Goal: Download file/media

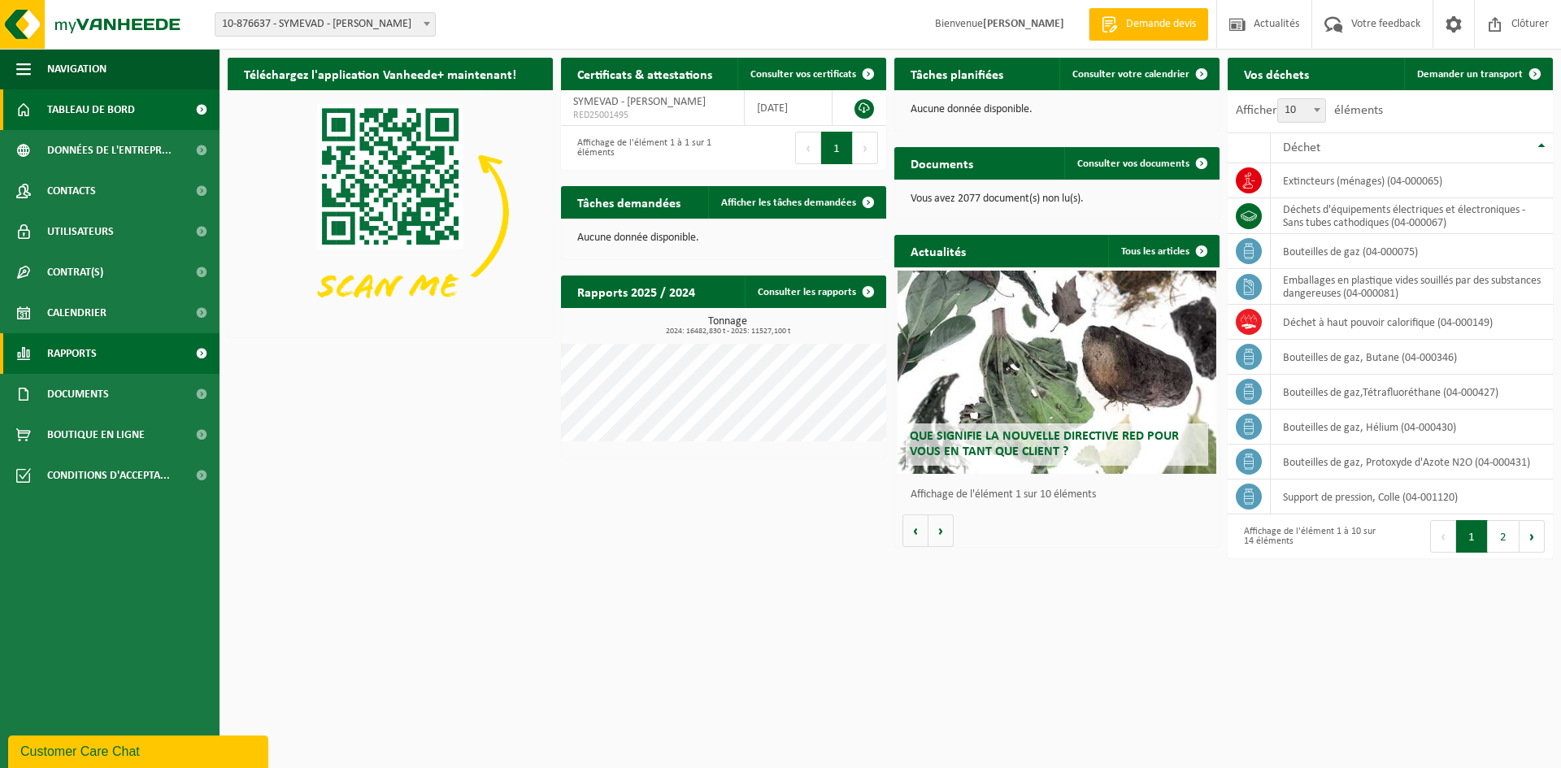
click at [90, 344] on span "Rapports" at bounding box center [72, 353] width 50 height 41
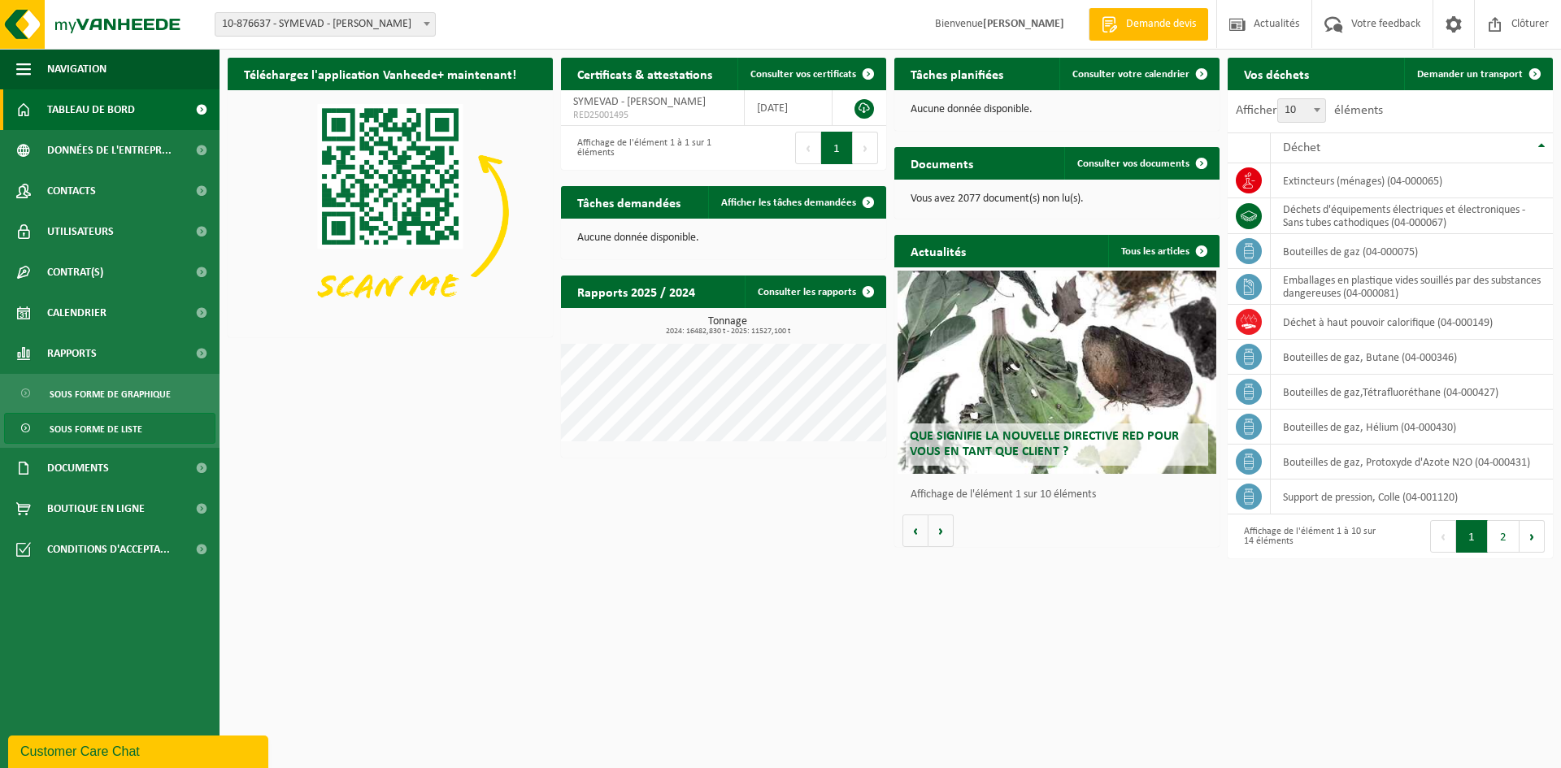
click at [116, 428] on span "Sous forme de liste" at bounding box center [96, 429] width 93 height 31
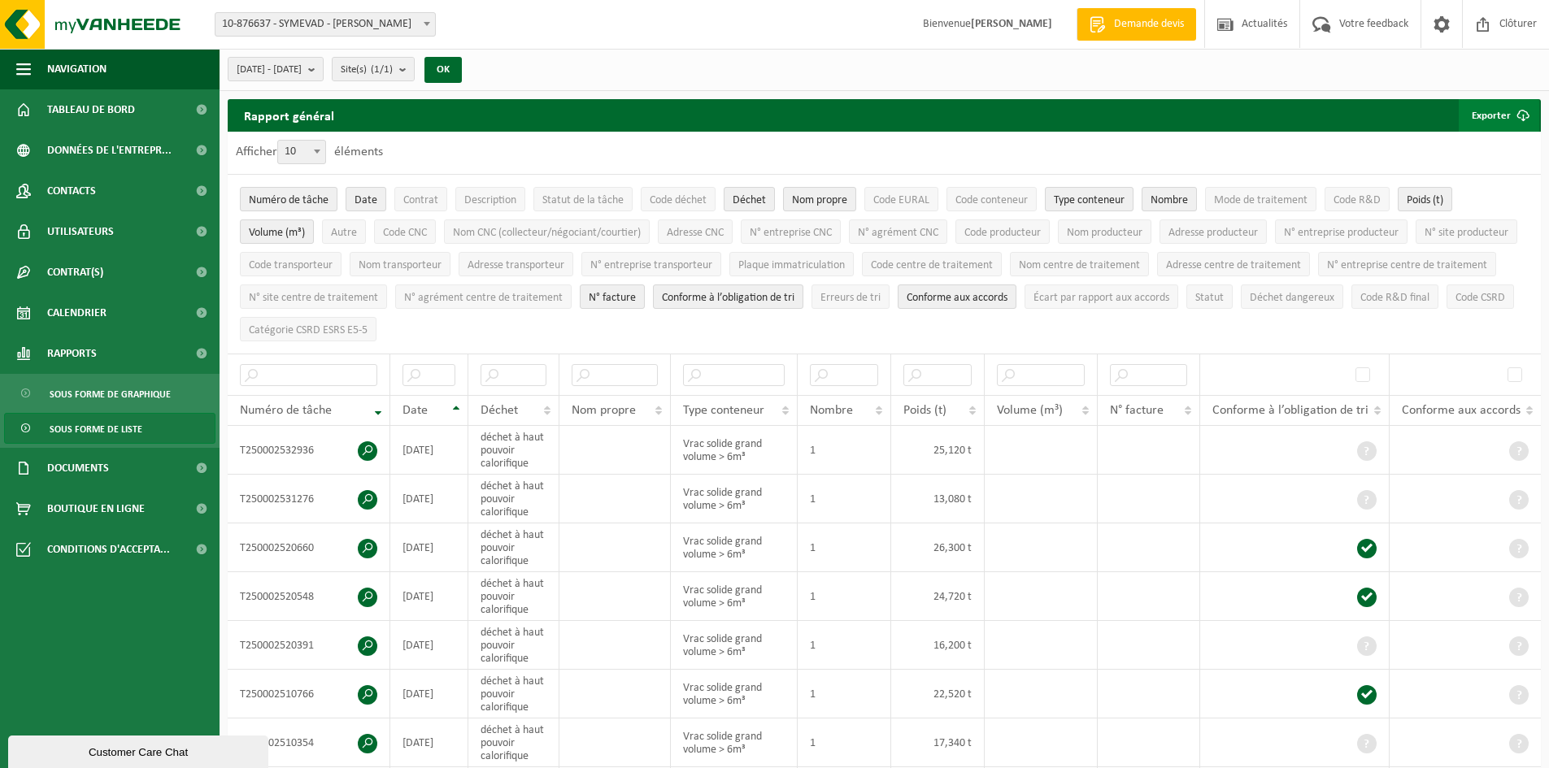
click at [1502, 111] on button "Exporter" at bounding box center [1499, 115] width 81 height 33
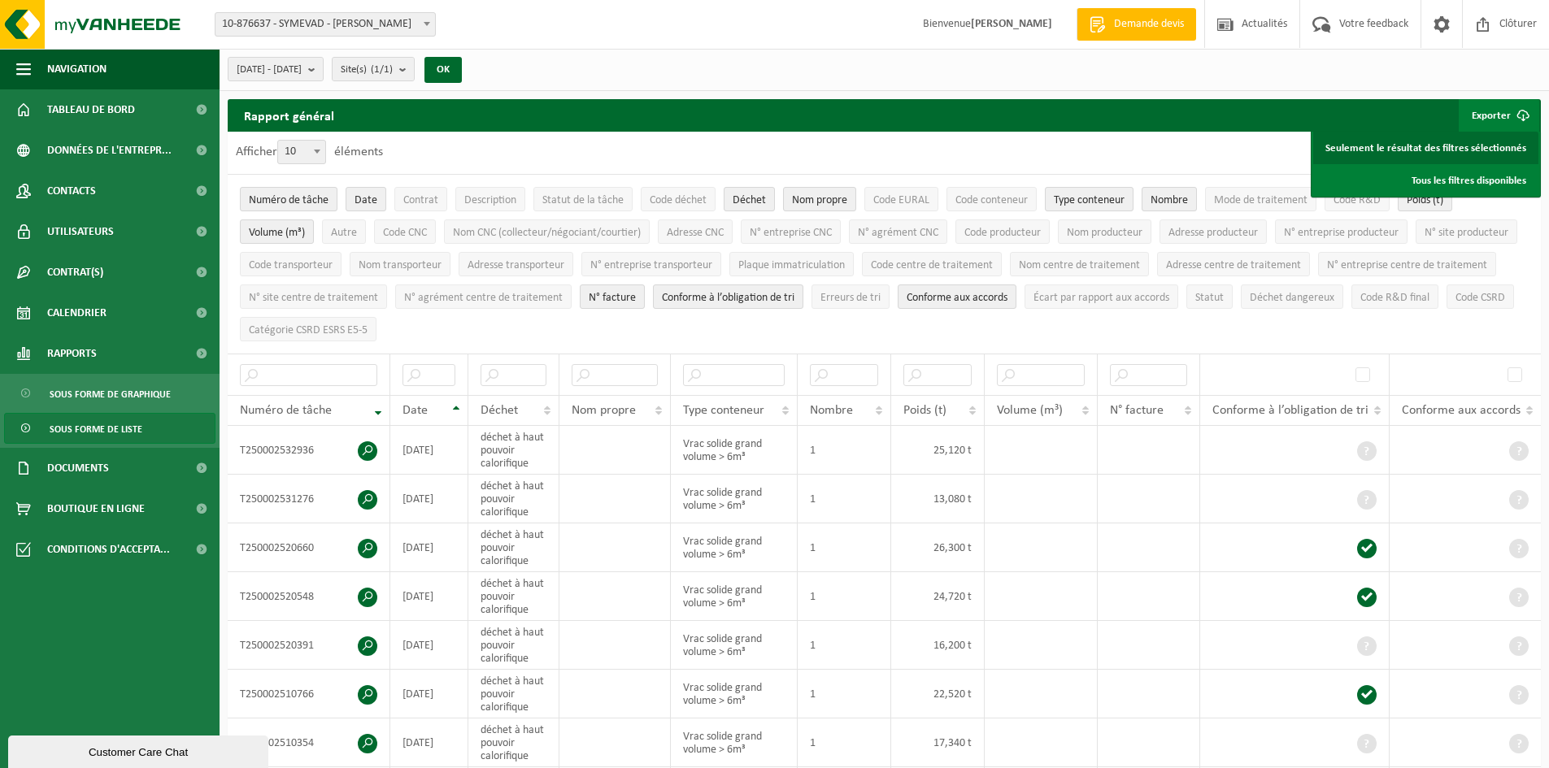
click at [1436, 163] on link "Seulement le résultat des filtres sélectionnés" at bounding box center [1425, 148] width 225 height 33
click at [323, 64] on b "submit" at bounding box center [315, 69] width 15 height 23
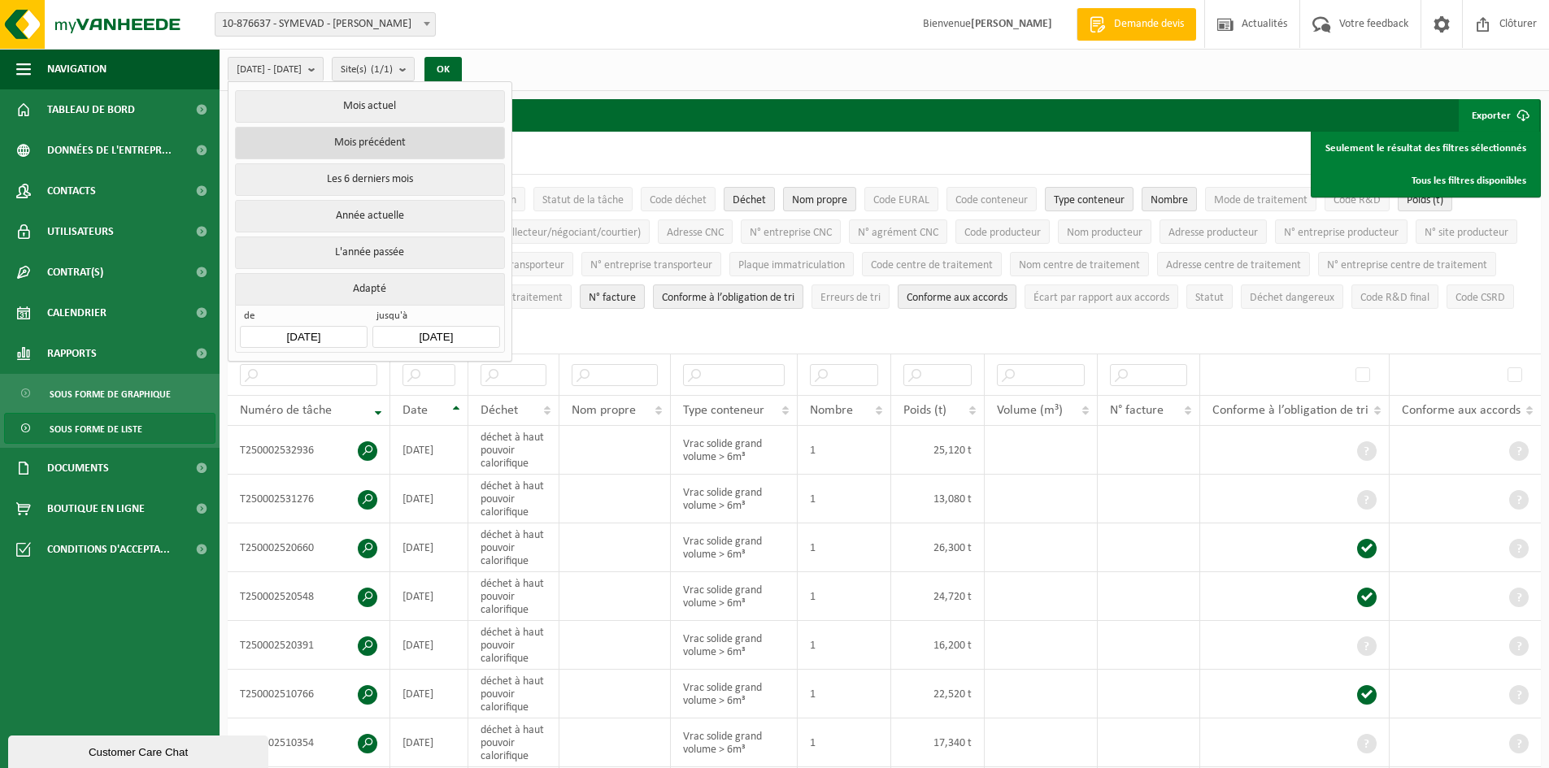
click at [376, 141] on button "Mois précédent" at bounding box center [369, 143] width 269 height 33
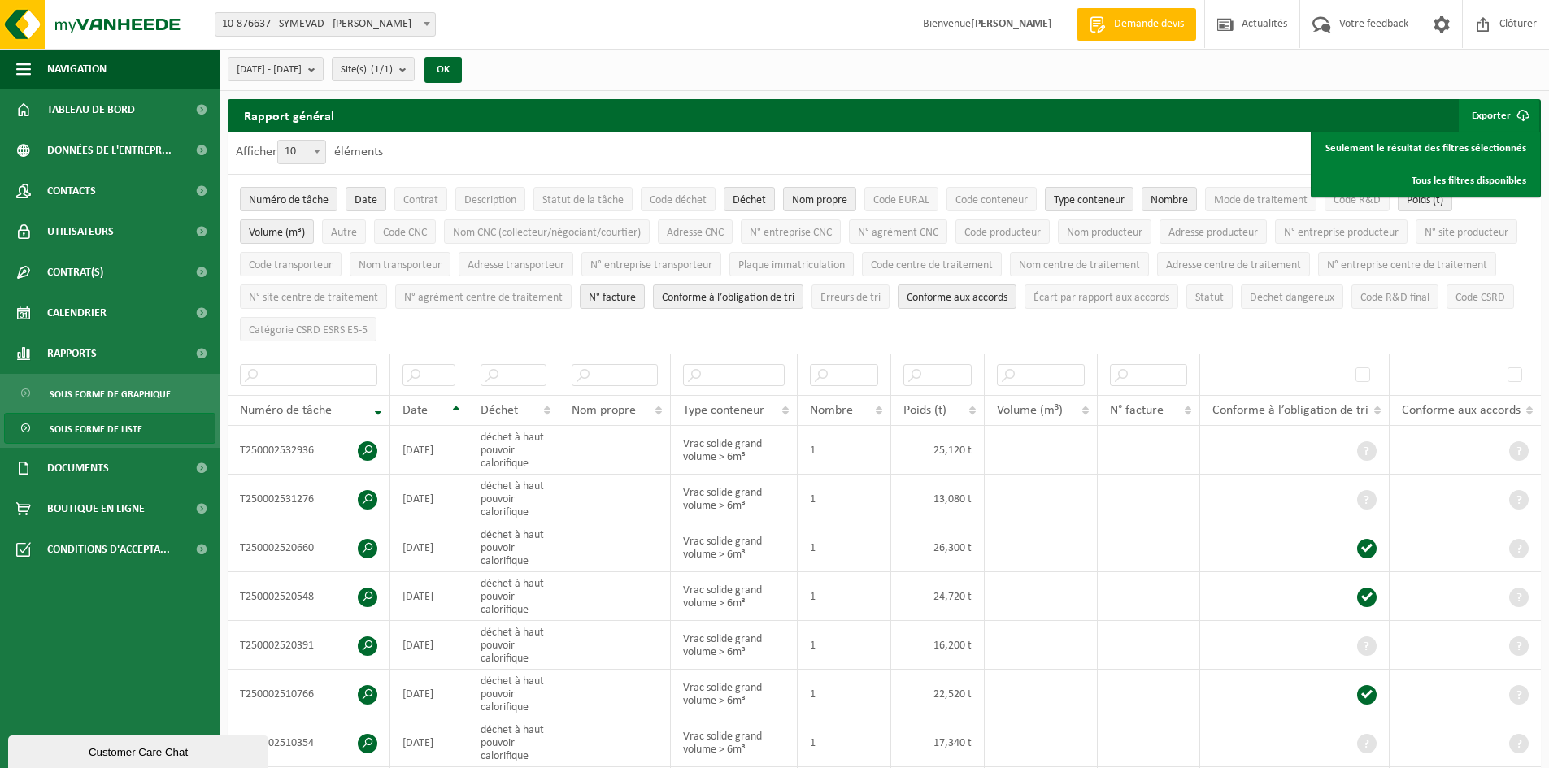
click at [480, 55] on div "[DATE] - [DATE] Mois actuel Mois précédent Les 6 derniers mois Année actuelle L…" at bounding box center [350, 69] width 260 height 35
click at [462, 65] on button "OK" at bounding box center [442, 70] width 37 height 26
click at [1475, 180] on link "Tous les filtres disponibles" at bounding box center [1425, 180] width 225 height 33
